Goal: Task Accomplishment & Management: Manage account settings

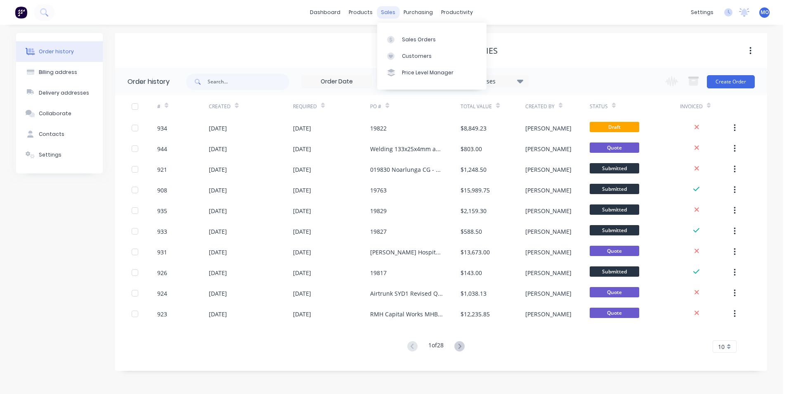
drag, startPoint x: 384, startPoint y: 12, endPoint x: 385, endPoint y: 16, distance: 4.7
click at [384, 12] on div "sales" at bounding box center [388, 12] width 23 height 12
click at [401, 35] on link "Sales Orders" at bounding box center [431, 39] width 109 height 17
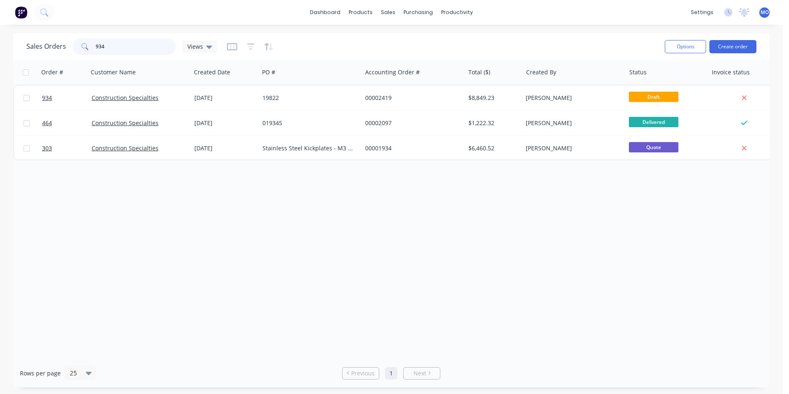
drag, startPoint x: 113, startPoint y: 52, endPoint x: 82, endPoint y: 51, distance: 31.8
click at [82, 51] on div "934" at bounding box center [124, 46] width 103 height 17
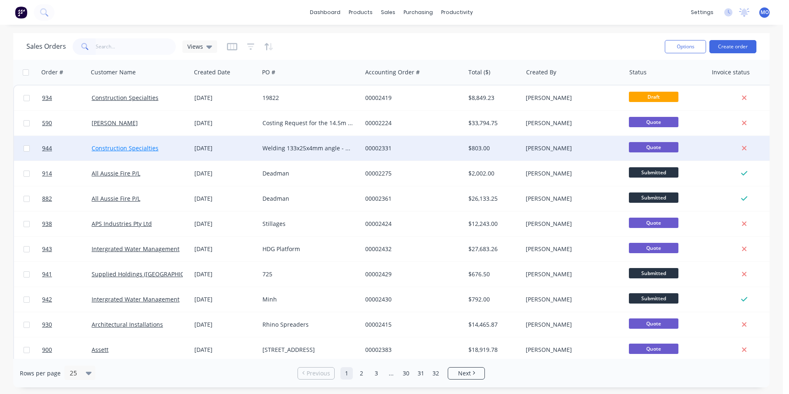
click at [111, 145] on link "Construction Specialties" at bounding box center [125, 148] width 67 height 8
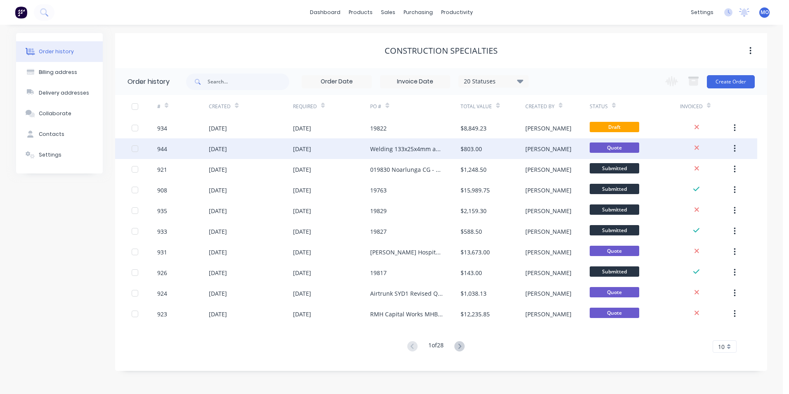
click at [388, 151] on div "Welding 133x25x4mm angle - quote" at bounding box center [407, 148] width 74 height 9
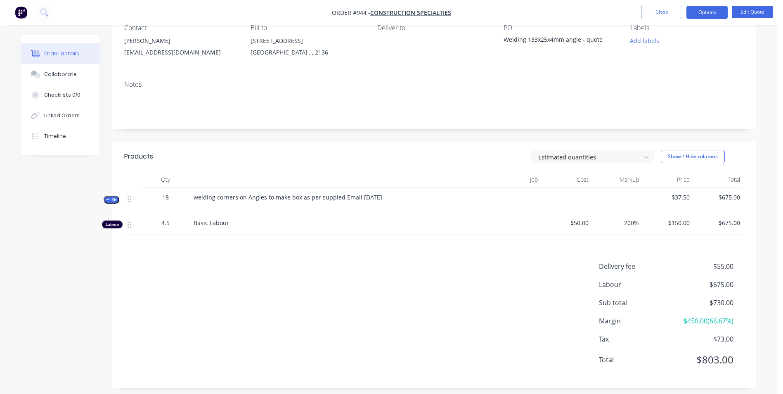
scroll to position [86, 0]
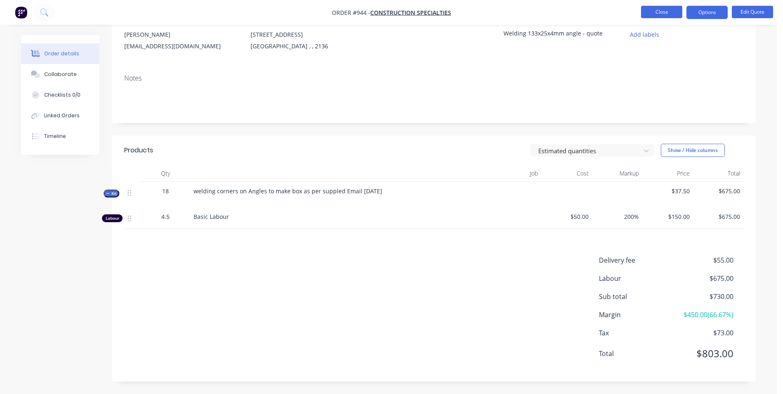
click at [666, 17] on button "Close" at bounding box center [661, 12] width 41 height 12
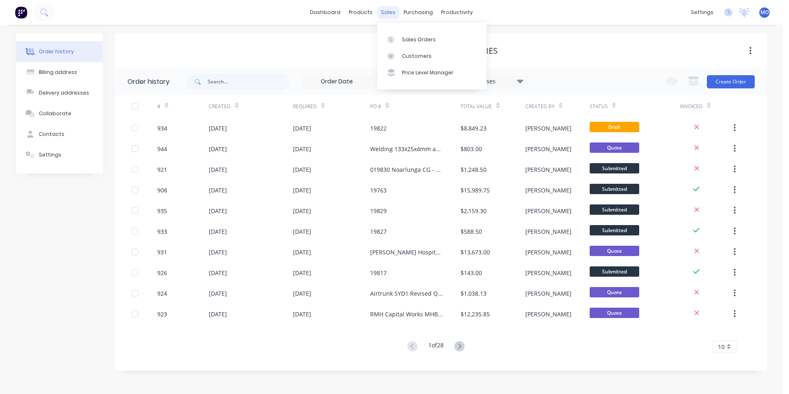
click at [388, 14] on div "sales" at bounding box center [388, 12] width 23 height 12
click at [418, 33] on link "Sales Orders" at bounding box center [431, 39] width 109 height 17
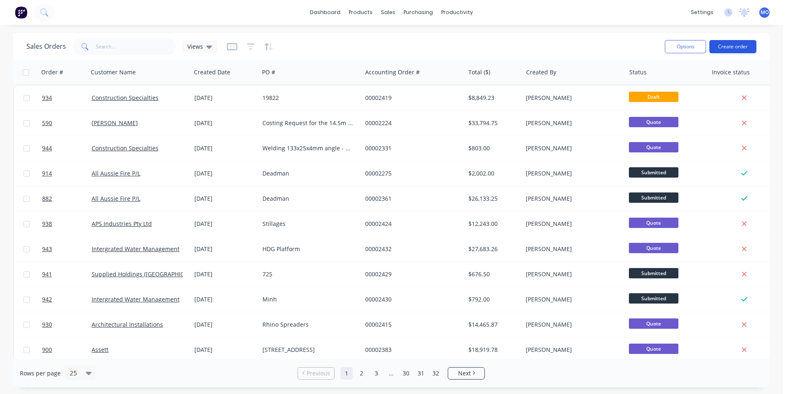
click at [729, 43] on button "Create order" at bounding box center [732, 46] width 47 height 13
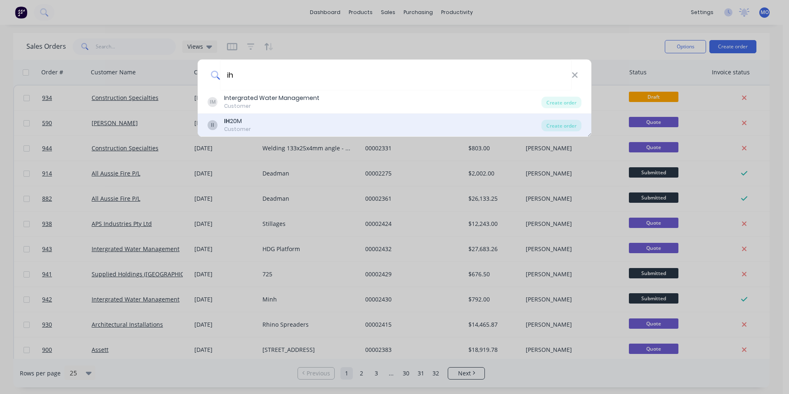
type input "ih"
click at [278, 120] on div "II IH 20M Customer" at bounding box center [375, 125] width 334 height 16
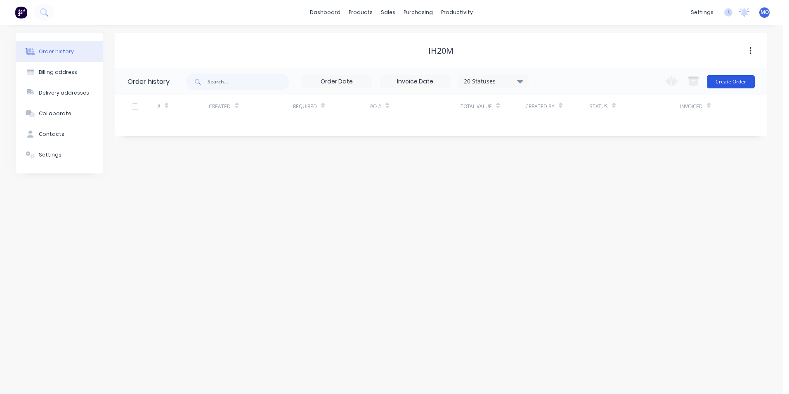
click at [719, 80] on button "Create Order" at bounding box center [731, 81] width 48 height 13
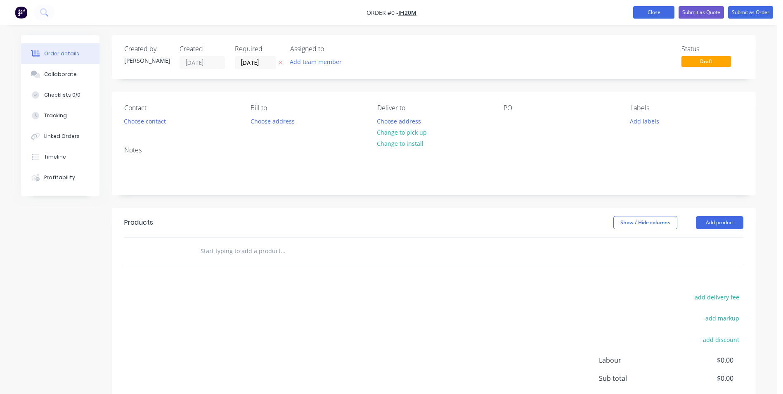
click at [641, 7] on button "Close" at bounding box center [653, 12] width 41 height 12
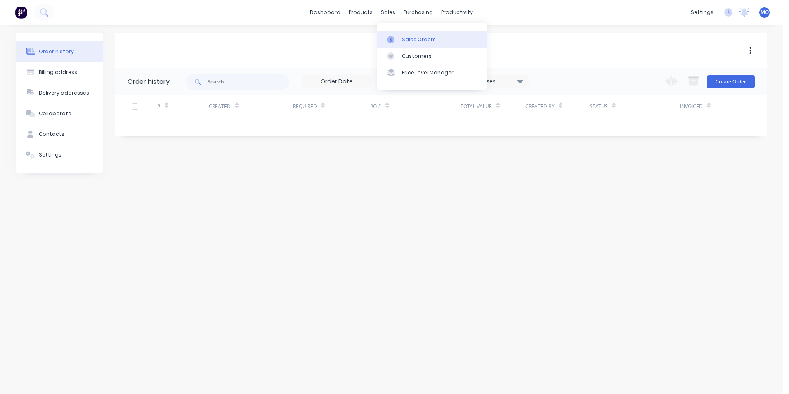
click at [399, 35] on link "Sales Orders" at bounding box center [431, 39] width 109 height 17
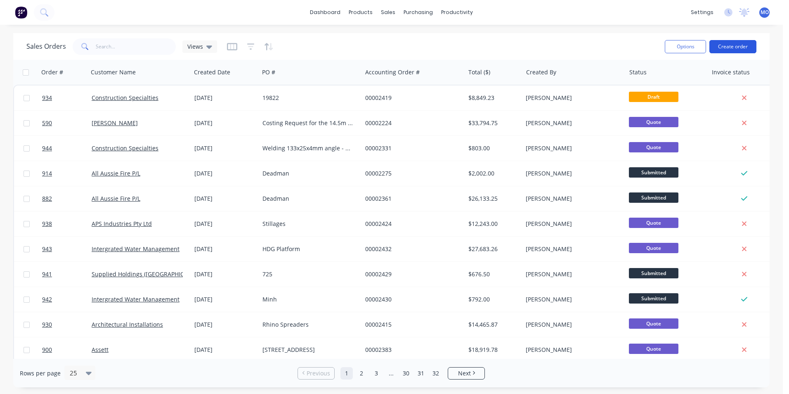
click at [724, 41] on button "Create order" at bounding box center [732, 46] width 47 height 13
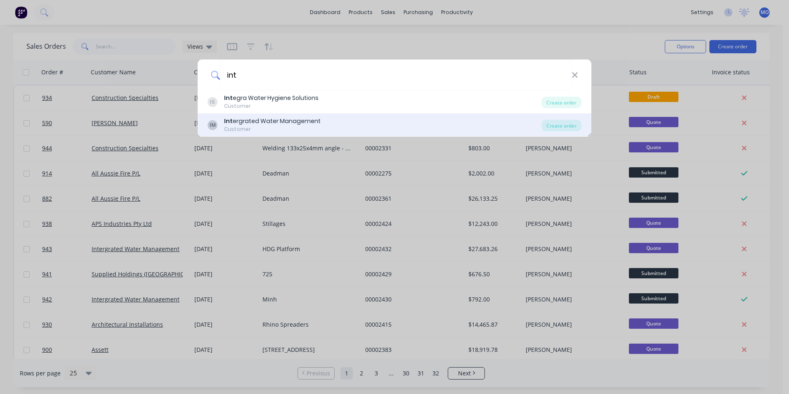
type input "int"
click at [298, 131] on div "Customer" at bounding box center [272, 128] width 97 height 7
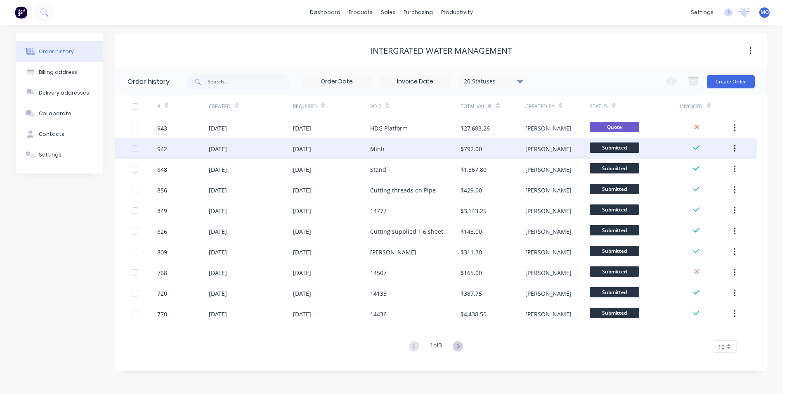
click at [488, 149] on div "$792.00" at bounding box center [492, 148] width 64 height 21
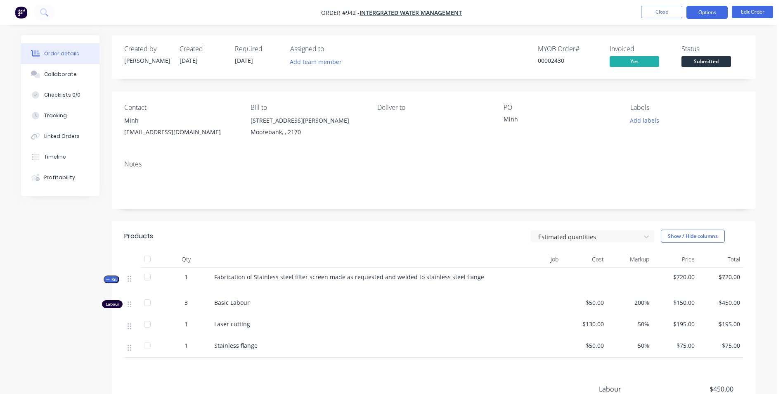
click at [703, 11] on button "Options" at bounding box center [706, 12] width 41 height 13
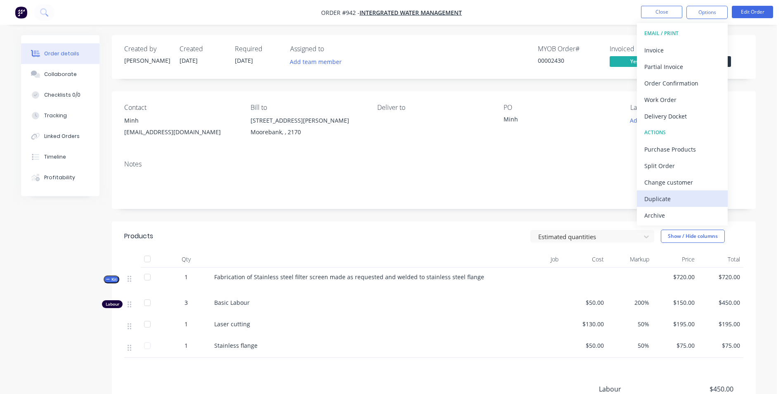
click at [651, 191] on button "Duplicate" at bounding box center [682, 198] width 91 height 17
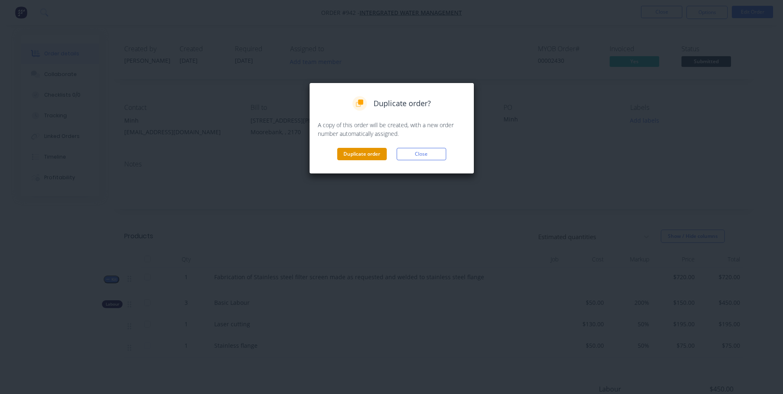
click at [371, 154] on button "Duplicate order" at bounding box center [362, 154] width 50 height 12
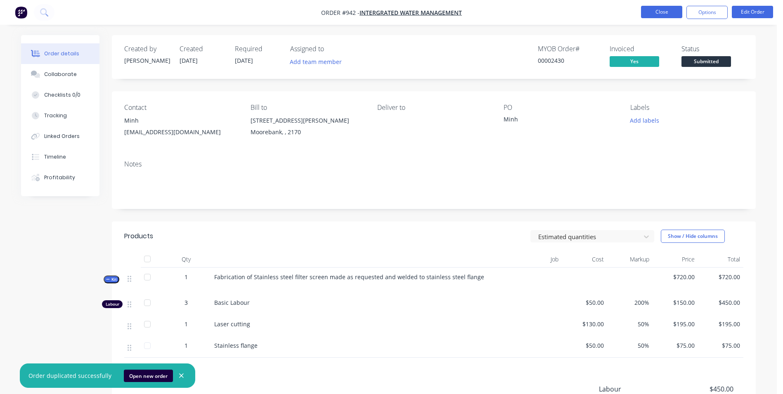
click at [670, 9] on button "Close" at bounding box center [661, 12] width 41 height 12
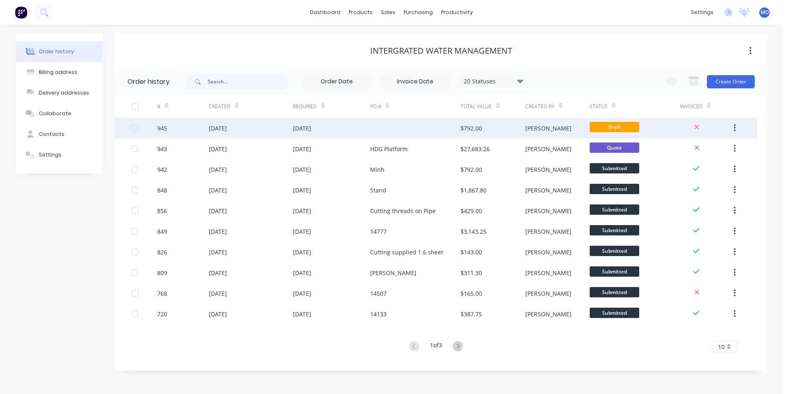
click at [310, 126] on div "[DATE]" at bounding box center [302, 128] width 18 height 9
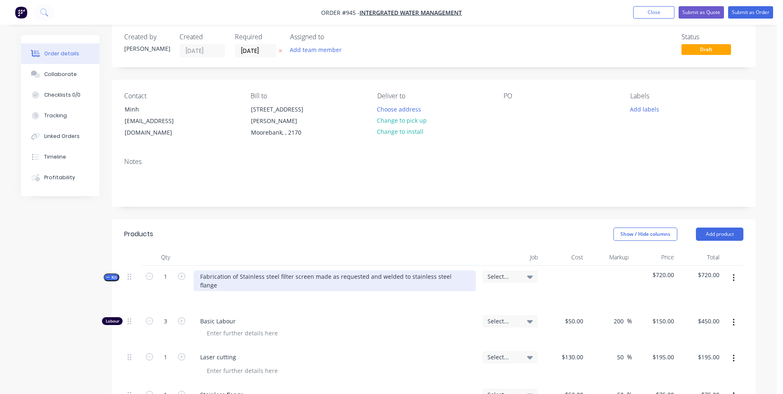
scroll to position [83, 0]
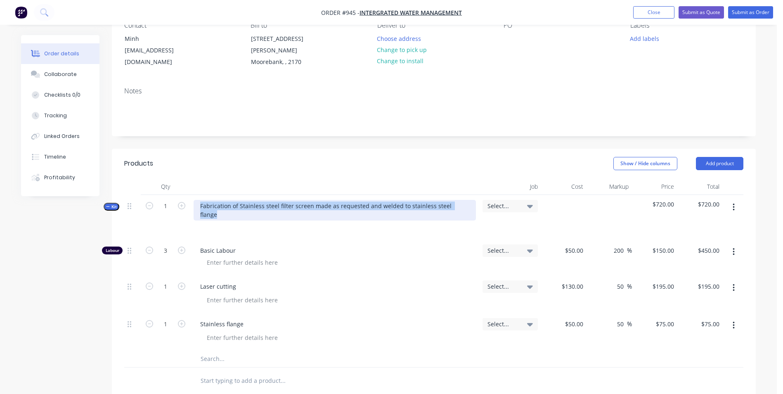
drag, startPoint x: 460, startPoint y: 197, endPoint x: 193, endPoint y: 199, distance: 267.4
click at [193, 199] on div "Fabrication of Stainless steel filter screen made as requested and welded to st…" at bounding box center [334, 217] width 289 height 45
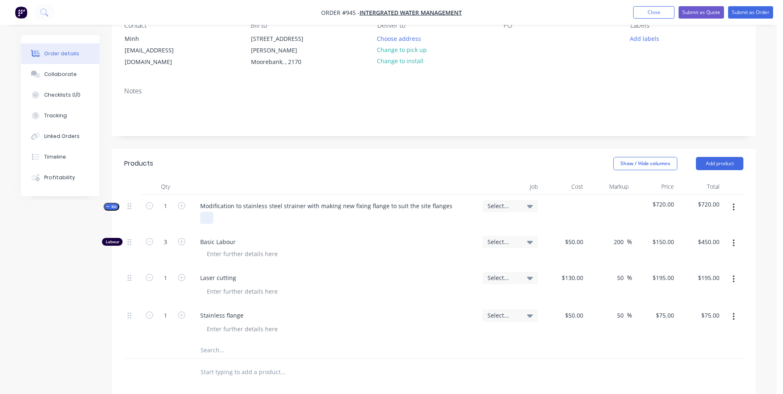
click at [201, 212] on div at bounding box center [206, 218] width 13 height 12
click at [170, 236] on input "3" at bounding box center [165, 242] width 21 height 12
type input "1.5"
type input "$225.00"
click at [734, 312] on icon "button" at bounding box center [733, 316] width 2 height 9
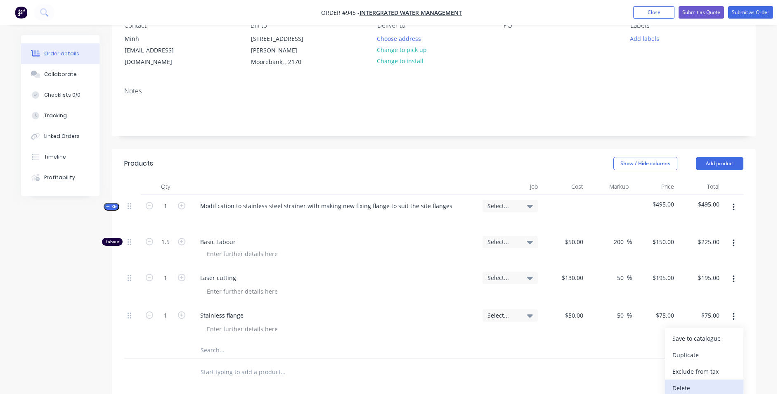
click at [680, 382] on div "Delete" at bounding box center [704, 388] width 64 height 12
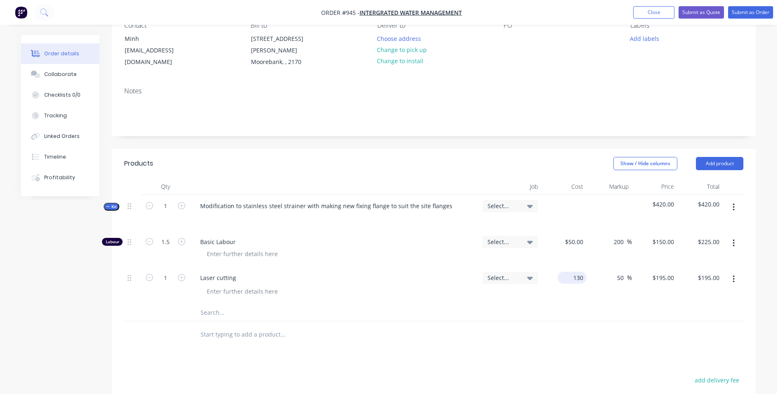
click at [571, 274] on div "130 $130.00" at bounding box center [563, 286] width 45 height 38
type input "3"
type input "$68.00"
type input "$102.00"
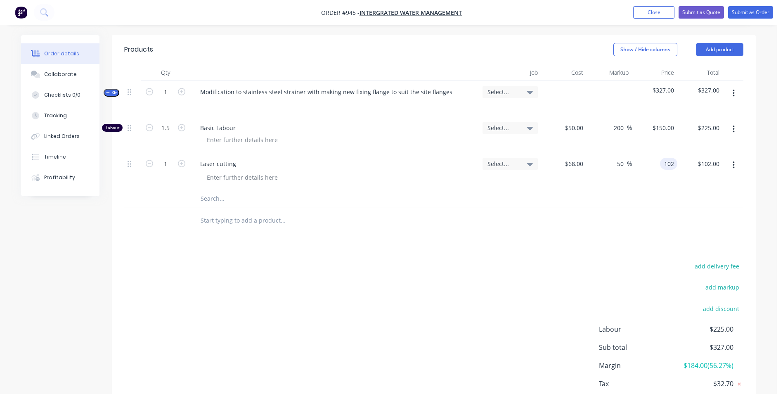
scroll to position [206, 0]
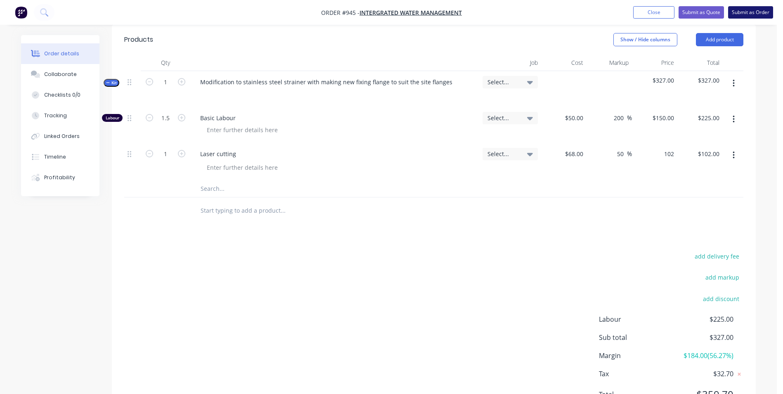
click at [761, 11] on button "Submit as Order" at bounding box center [750, 12] width 45 height 12
type input "$102.00"
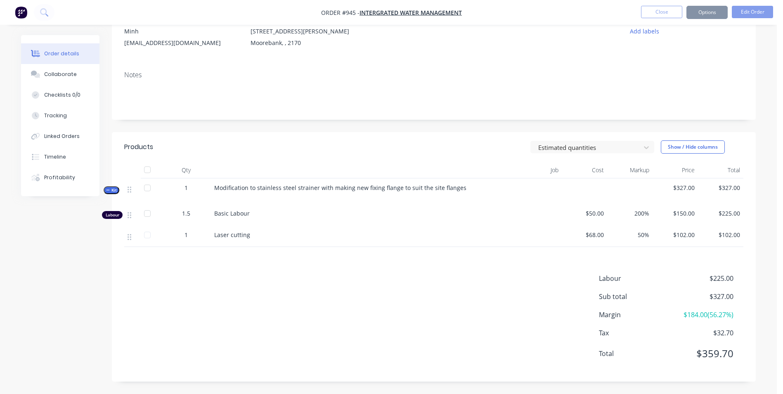
scroll to position [0, 0]
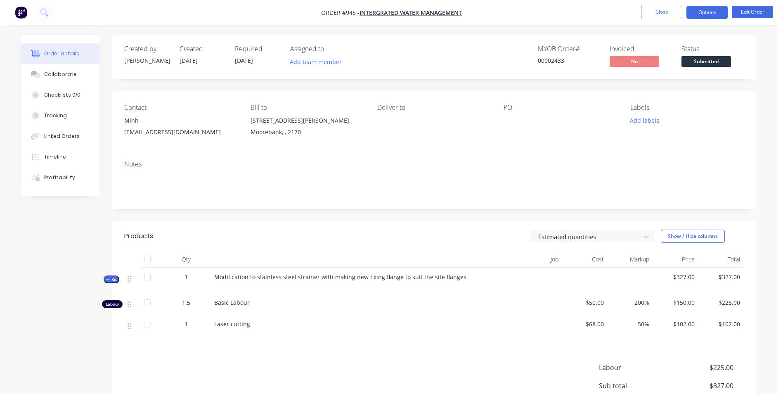
click at [709, 10] on button "Options" at bounding box center [706, 12] width 41 height 13
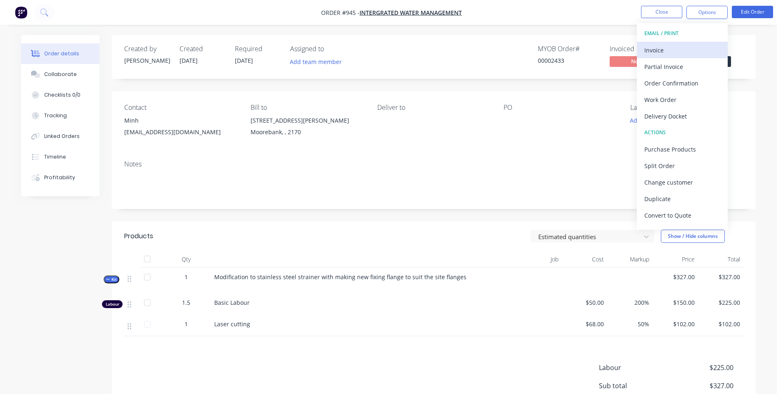
click at [659, 47] on div "Invoice" at bounding box center [682, 50] width 76 height 12
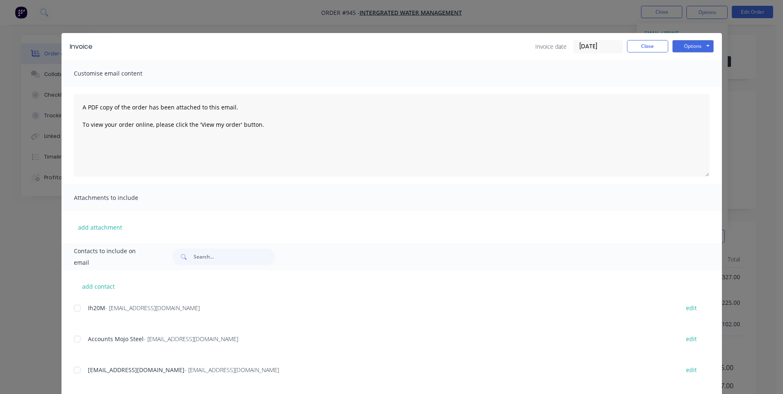
click at [80, 302] on div at bounding box center [77, 308] width 17 height 17
click at [80, 370] on div at bounding box center [77, 369] width 17 height 17
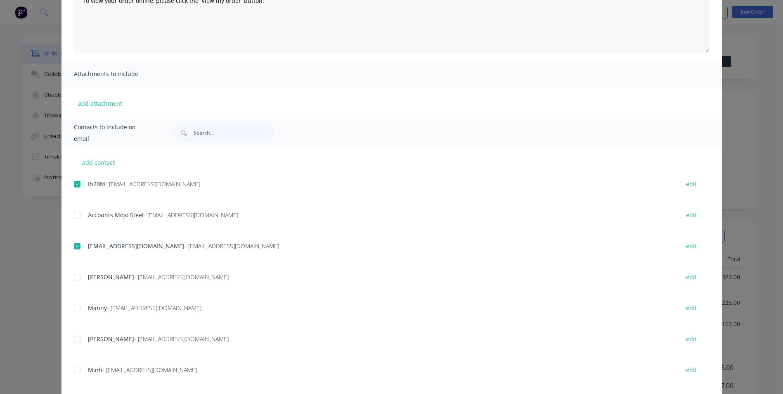
scroll to position [165, 0]
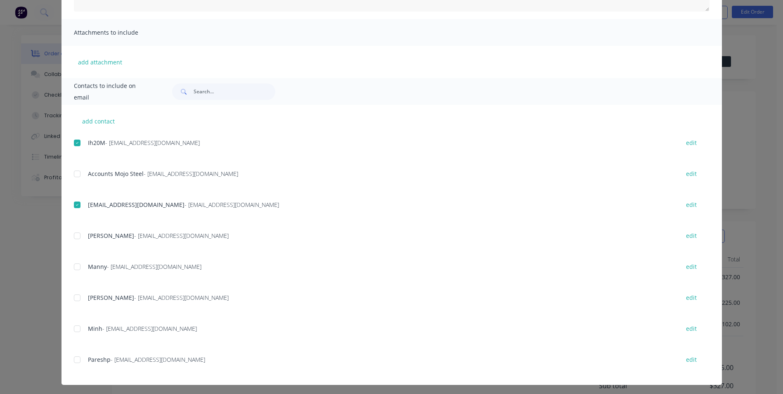
click at [79, 327] on div at bounding box center [77, 328] width 17 height 17
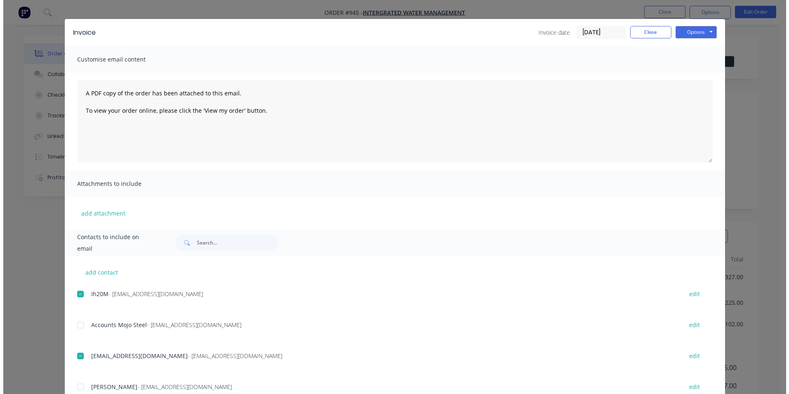
scroll to position [0, 0]
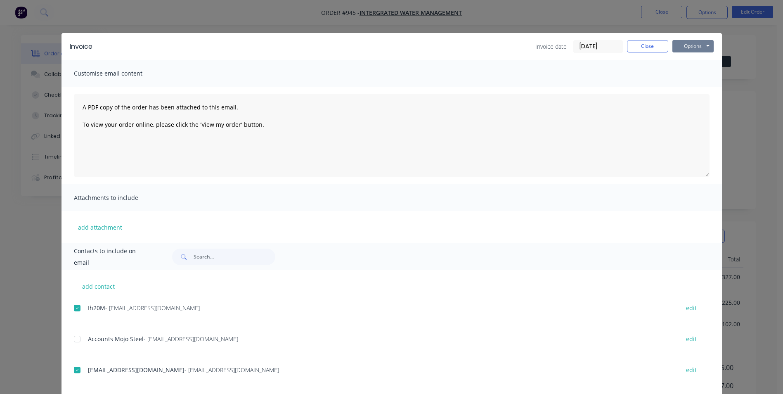
click at [689, 50] on button "Options" at bounding box center [692, 46] width 41 height 12
click at [695, 89] on button "Email" at bounding box center [698, 88] width 53 height 14
click at [653, 50] on button "Close" at bounding box center [647, 46] width 41 height 12
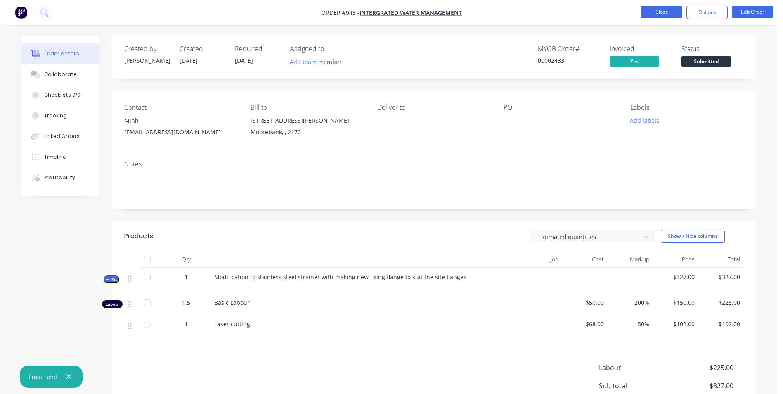
click at [654, 17] on button "Close" at bounding box center [661, 12] width 41 height 12
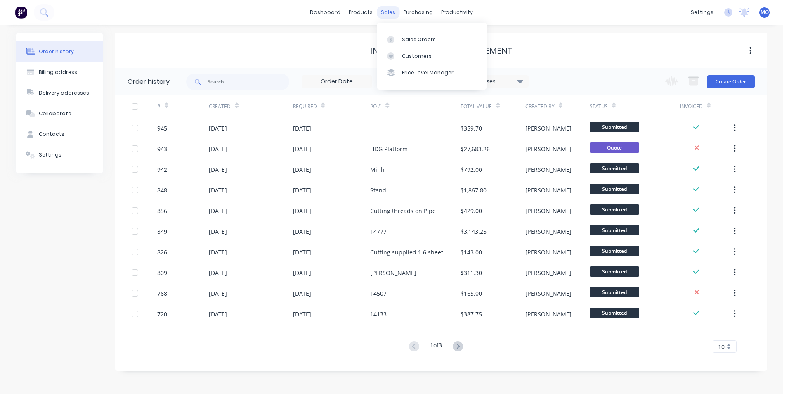
click at [385, 11] on div "sales" at bounding box center [388, 12] width 23 height 12
click at [413, 37] on div "Sales Orders" at bounding box center [419, 39] width 34 height 7
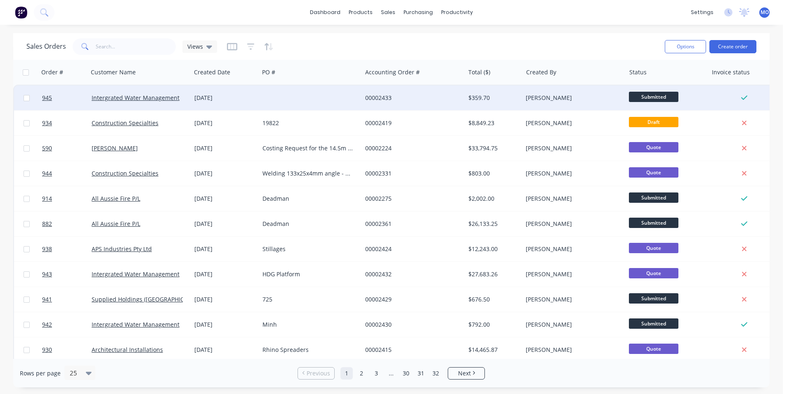
click at [295, 100] on div at bounding box center [310, 97] width 103 height 25
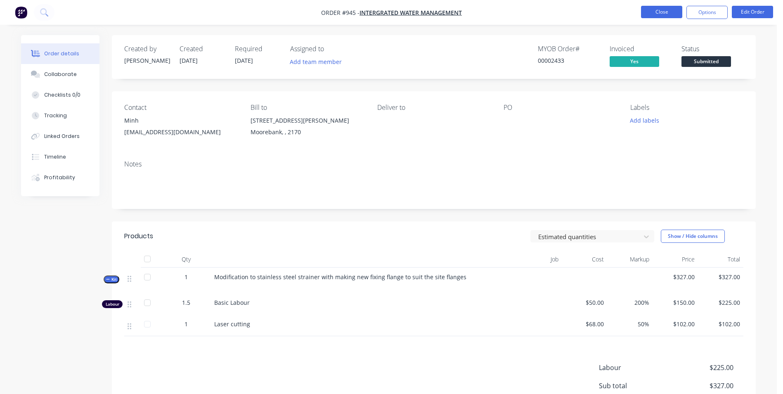
click at [660, 12] on button "Close" at bounding box center [661, 12] width 41 height 12
